Goal: Information Seeking & Learning: Check status

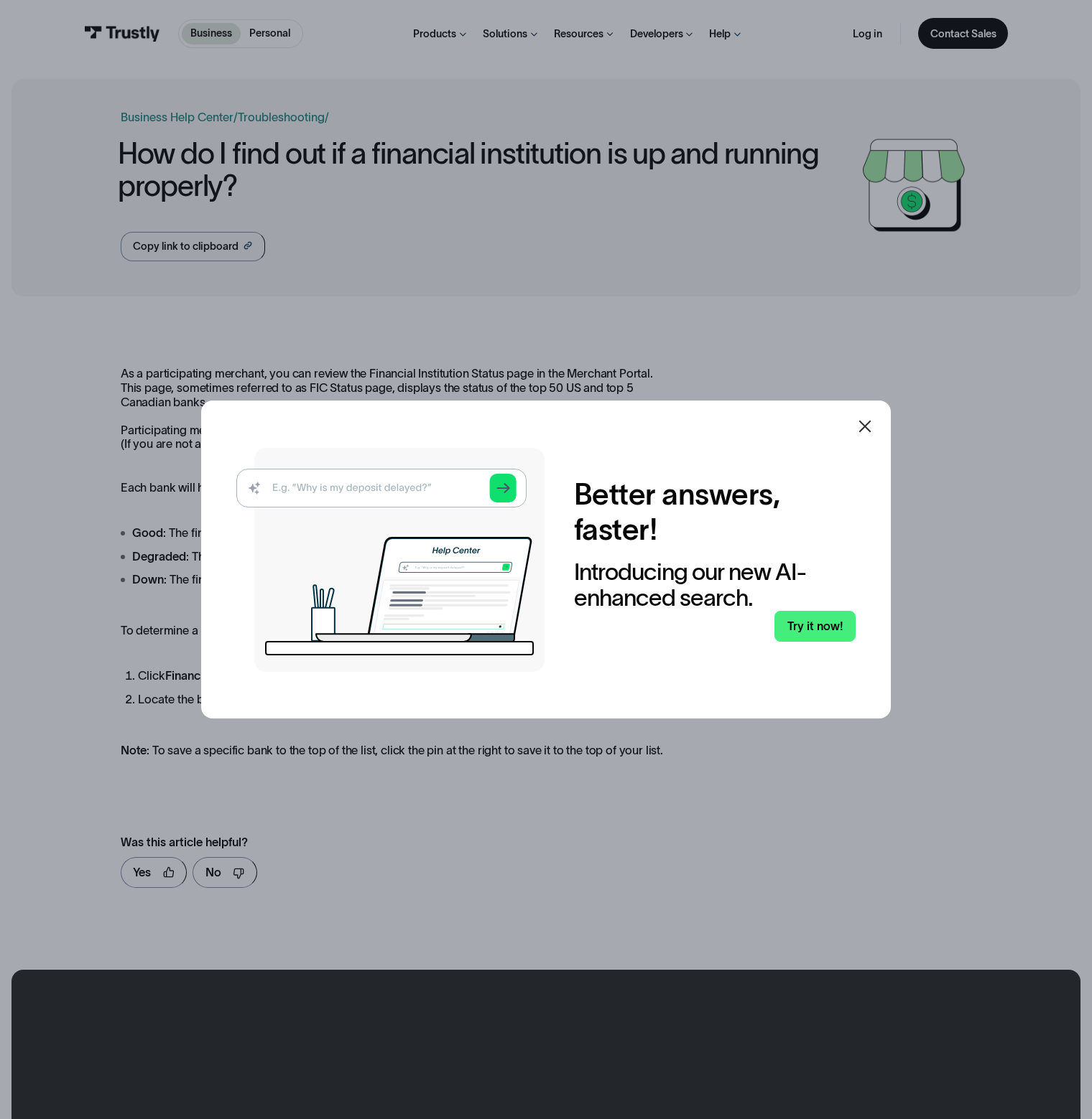
click at [873, 428] on icon at bounding box center [865, 427] width 17 height 17
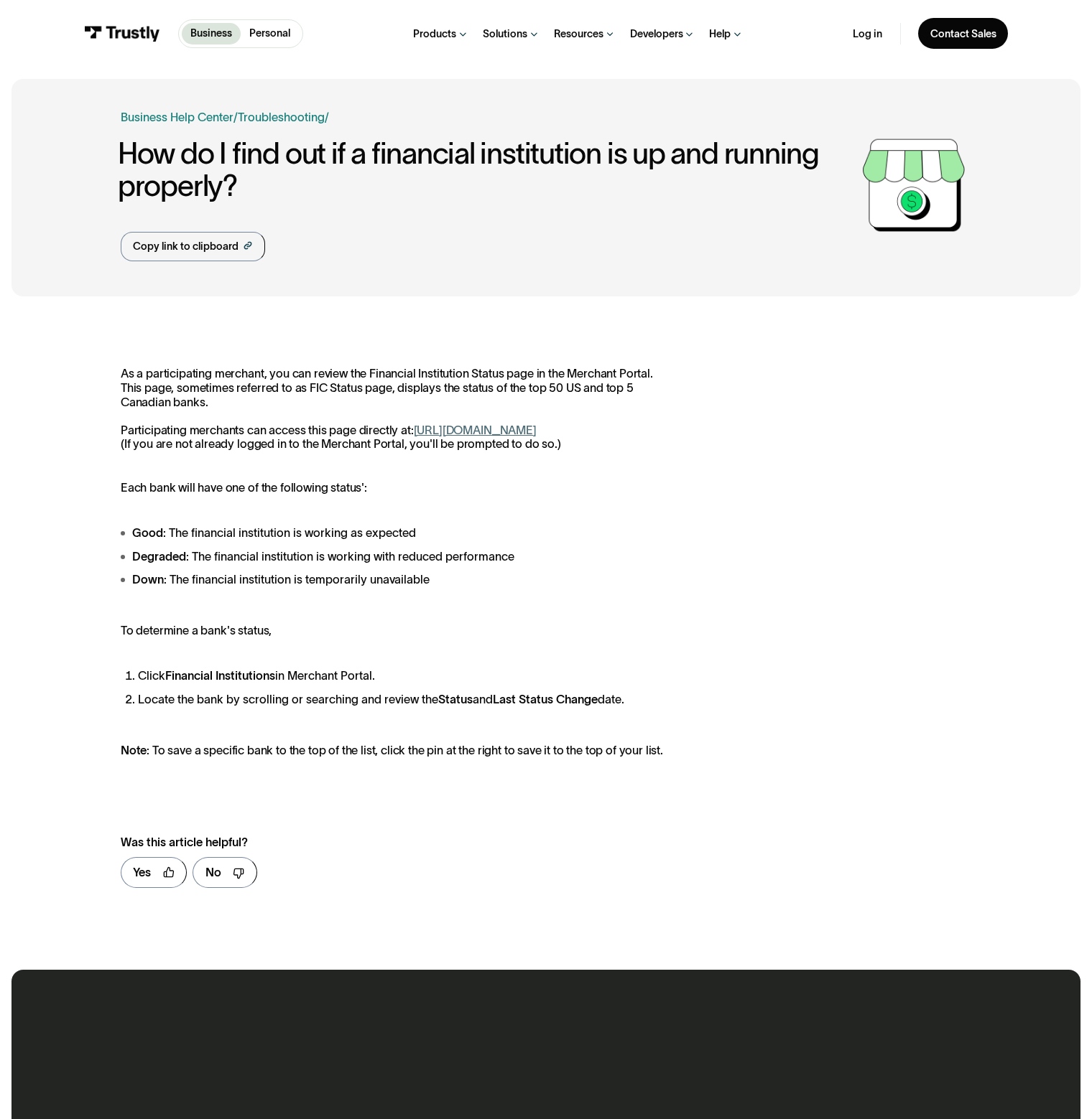
click at [430, 435] on link "[URL][DOMAIN_NAME]" at bounding box center [475, 430] width 123 height 13
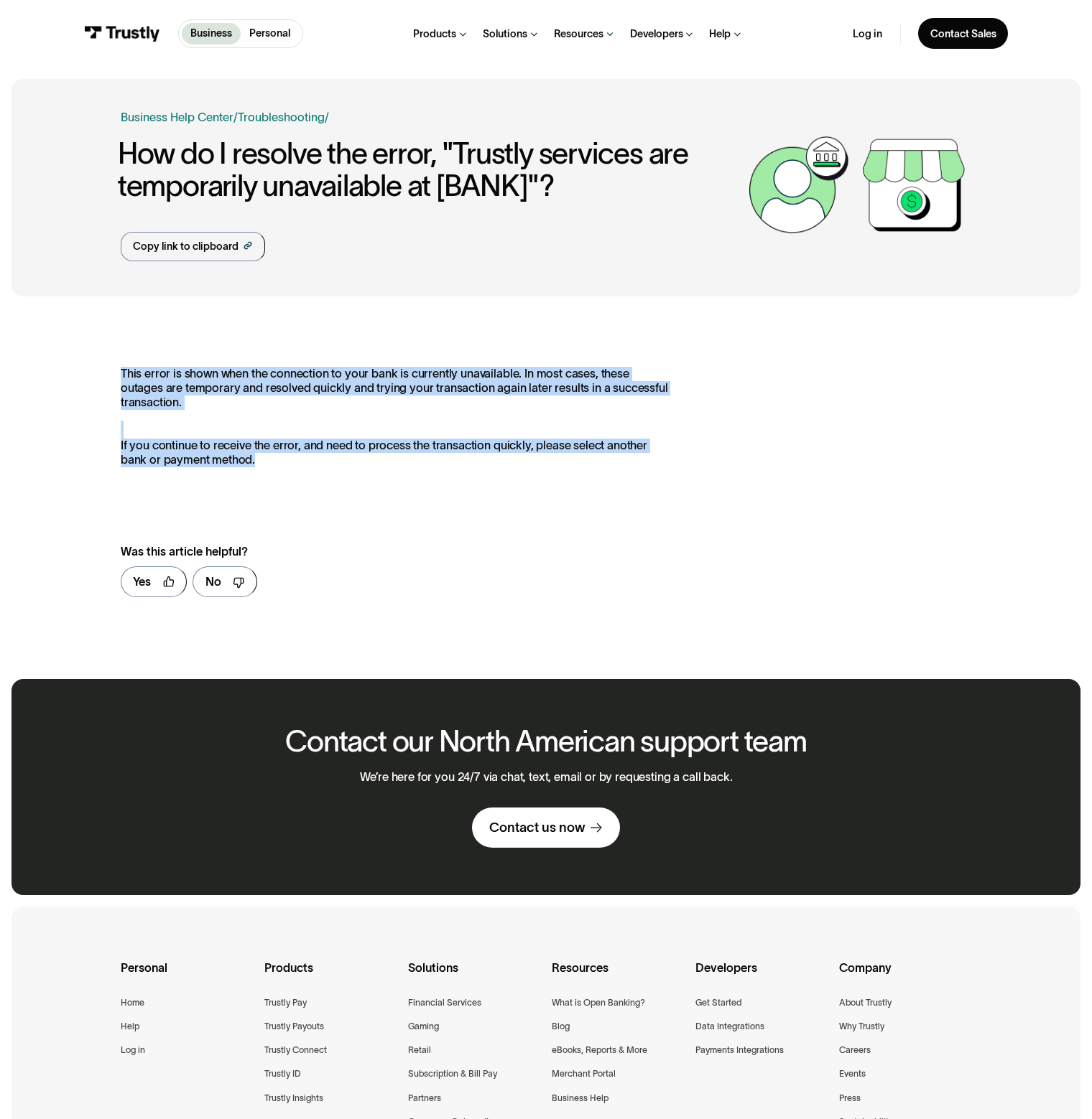
drag, startPoint x: 119, startPoint y: 376, endPoint x: 367, endPoint y: 473, distance: 266.3
click at [367, 473] on div "**********" at bounding box center [546, 488] width 851 height 242
